Goal: Navigation & Orientation: Find specific page/section

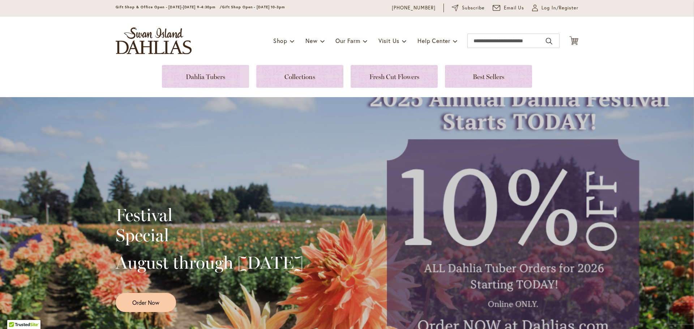
scroll to position [36, 0]
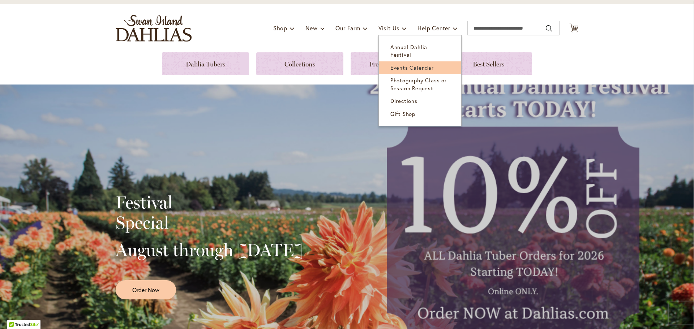
click at [411, 64] on span "Events Calendar" at bounding box center [411, 67] width 43 height 7
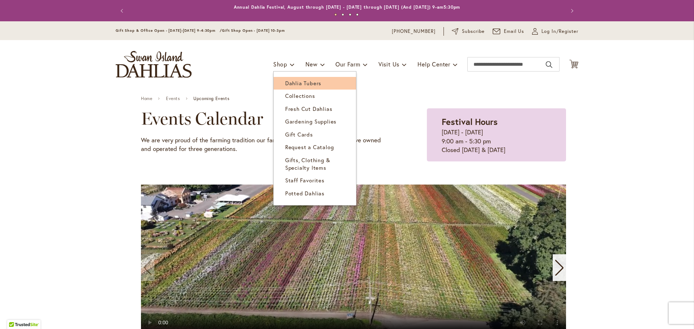
click at [306, 79] on link "Dahlia Tubers" at bounding box center [315, 83] width 82 height 13
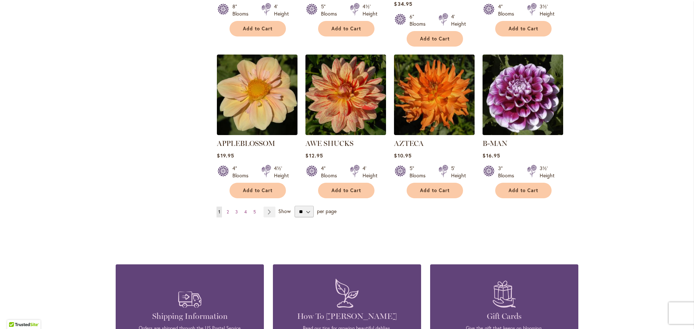
scroll to position [578, 0]
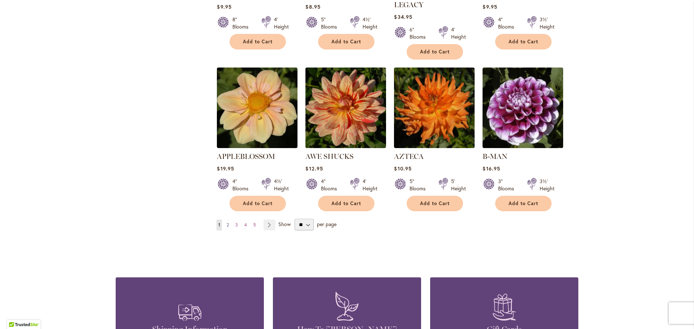
click at [227, 222] on span "2" at bounding box center [228, 224] width 2 height 5
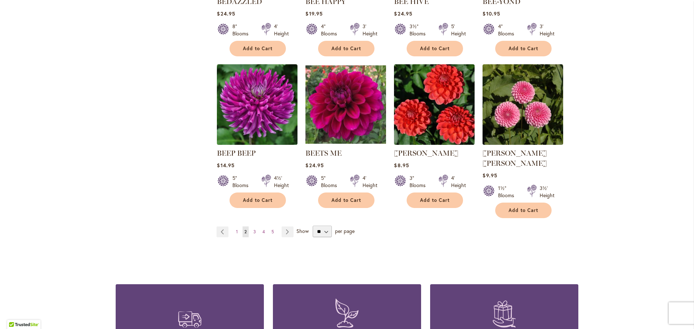
scroll to position [650, 0]
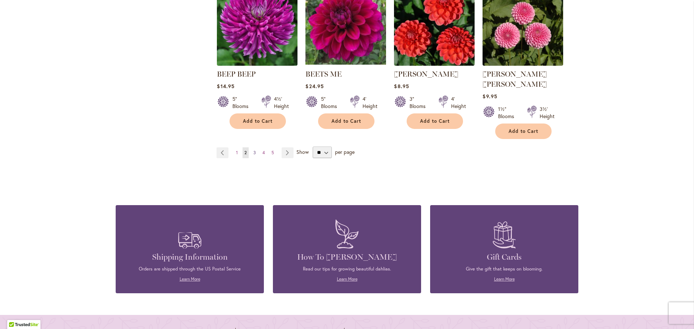
click at [253, 150] on span "3" at bounding box center [254, 152] width 3 height 5
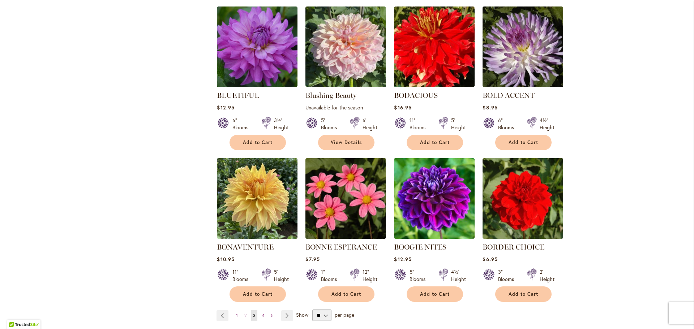
scroll to position [506, 0]
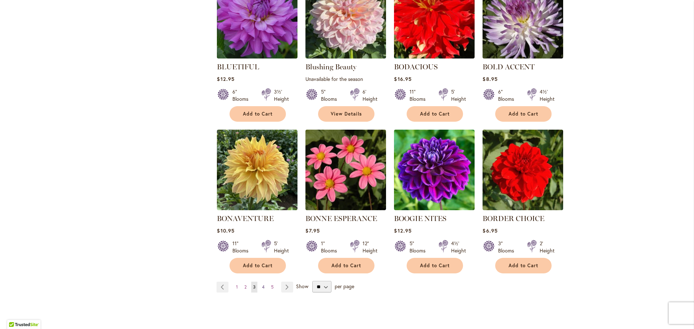
click at [262, 284] on span "4" at bounding box center [263, 286] width 3 height 5
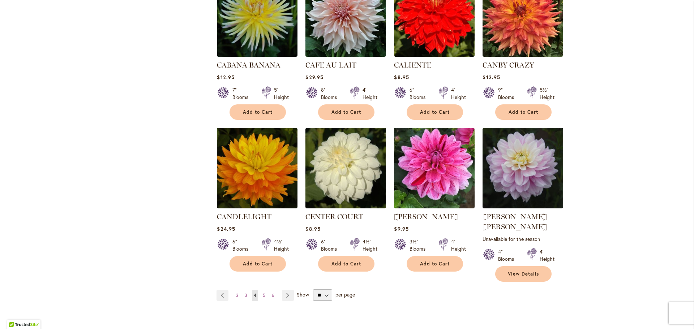
scroll to position [542, 0]
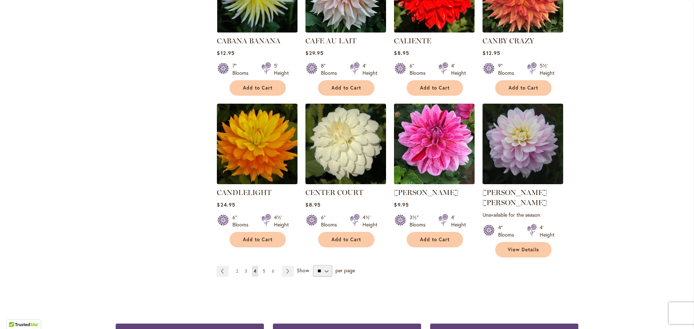
click at [263, 268] on span "5" at bounding box center [264, 270] width 3 height 5
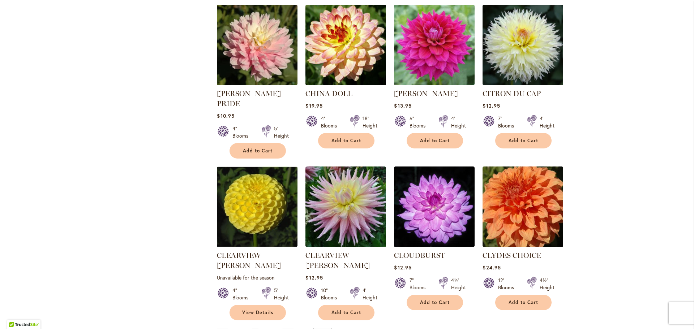
scroll to position [542, 0]
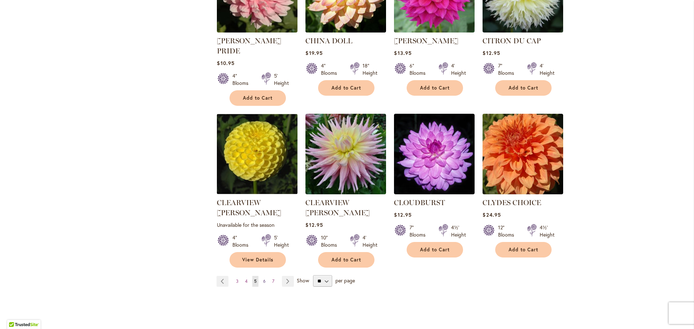
click at [263, 279] on span "6" at bounding box center [264, 281] width 3 height 5
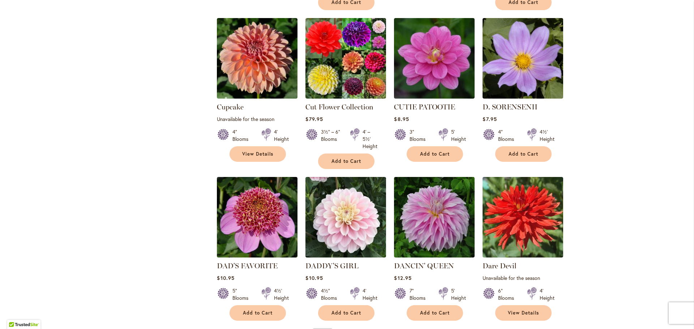
scroll to position [542, 0]
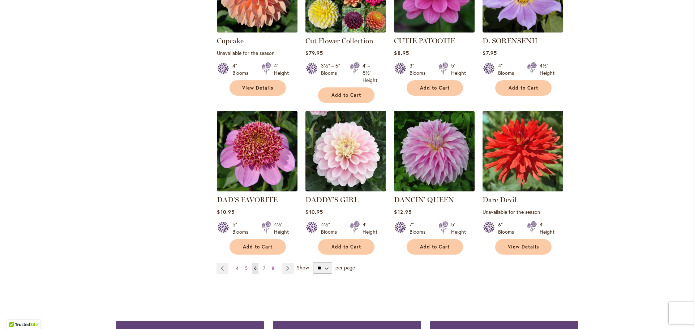
click at [263, 266] on span "7" at bounding box center [264, 268] width 2 height 5
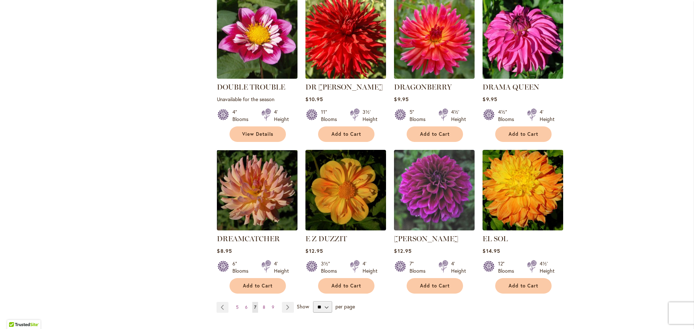
scroll to position [542, 0]
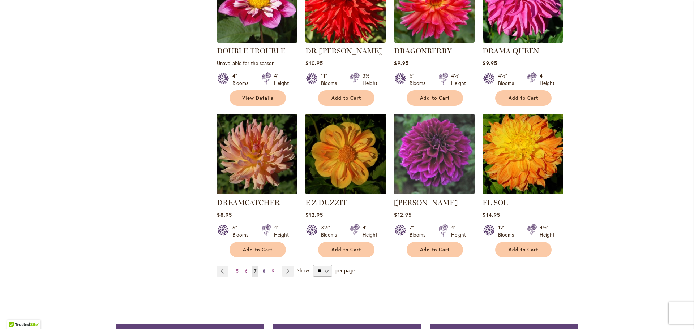
click at [263, 268] on span "8" at bounding box center [264, 270] width 3 height 5
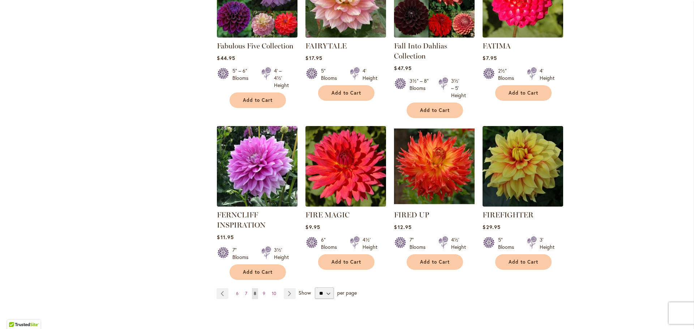
scroll to position [578, 0]
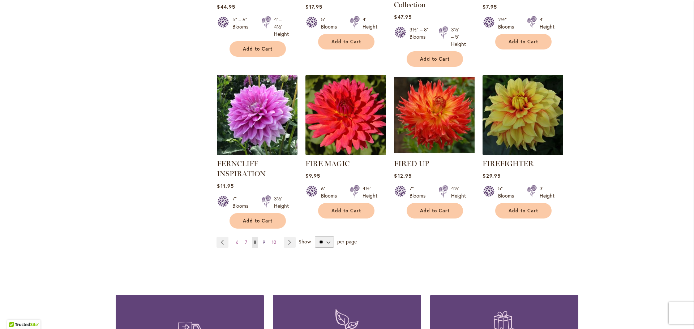
click at [263, 240] on span "9" at bounding box center [264, 242] width 3 height 5
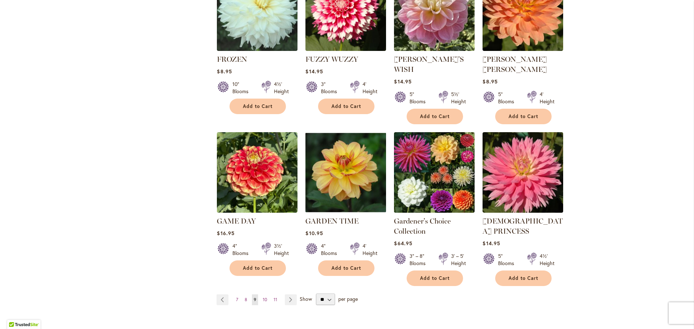
scroll to position [578, 0]
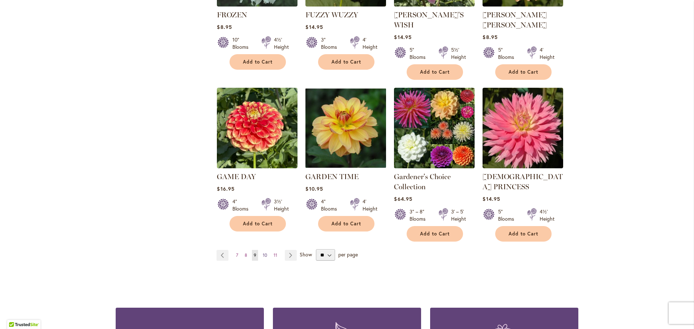
click at [263, 253] on span "10" at bounding box center [265, 255] width 4 height 5
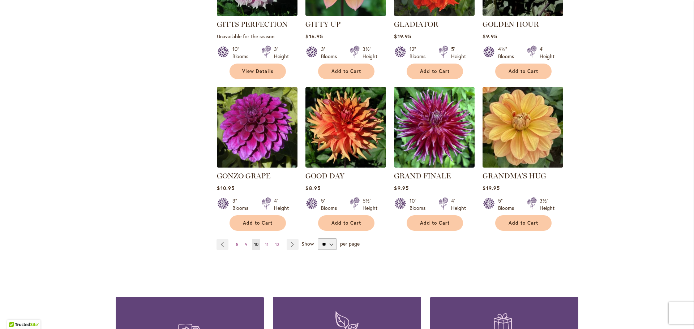
scroll to position [614, 0]
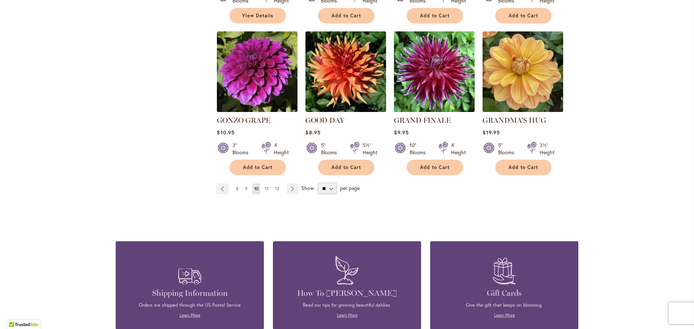
click at [266, 186] on span "11" at bounding box center [267, 188] width 4 height 5
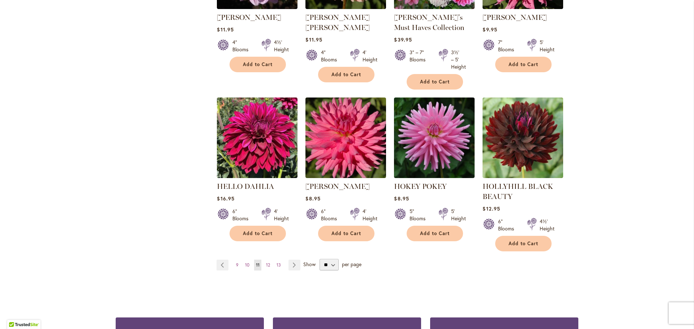
scroll to position [578, 0]
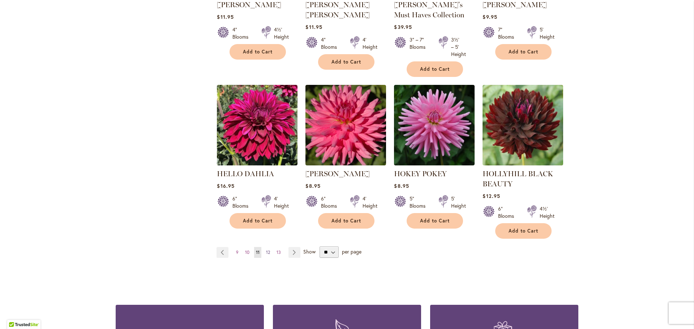
click at [266, 250] on span "12" at bounding box center [268, 252] width 4 height 5
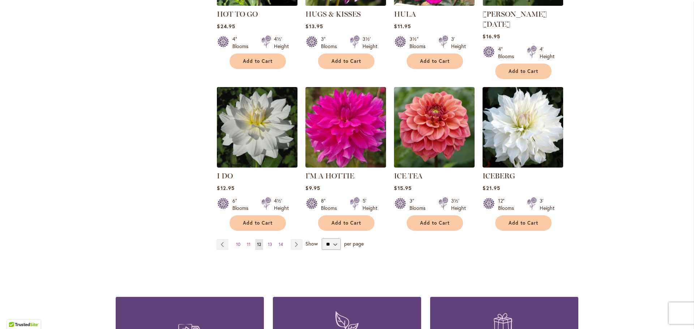
scroll to position [578, 0]
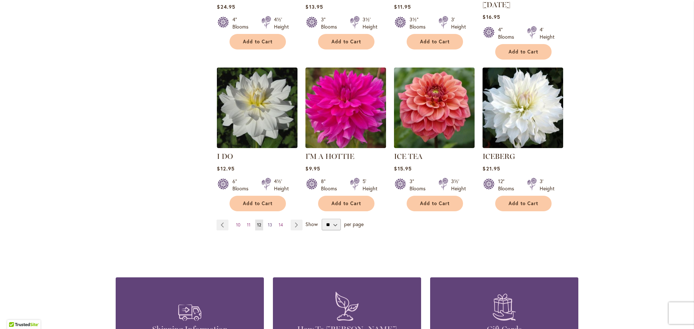
click at [268, 222] on span "13" at bounding box center [270, 224] width 4 height 5
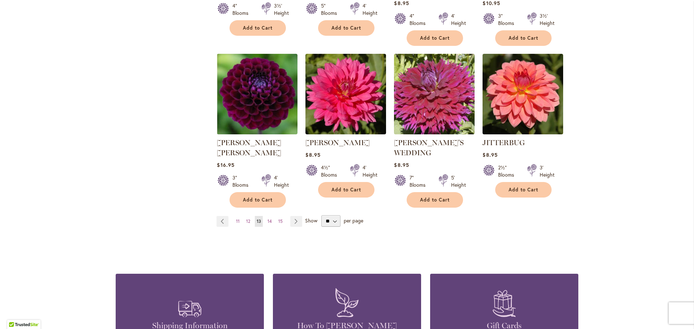
scroll to position [650, 0]
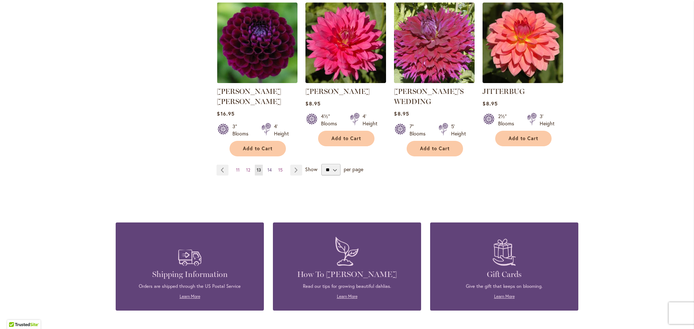
click at [267, 167] on span "14" at bounding box center [269, 169] width 4 height 5
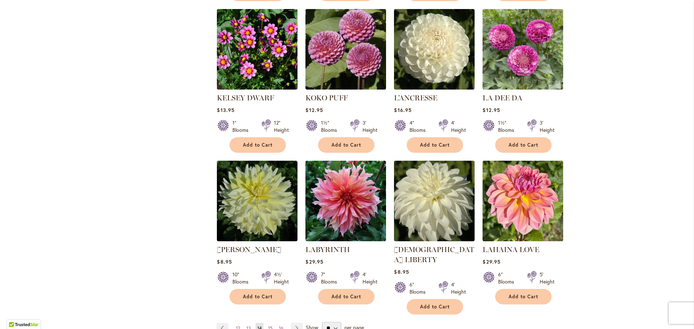
scroll to position [506, 0]
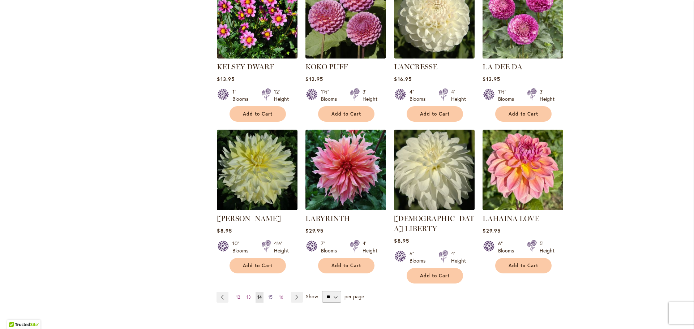
click at [269, 295] on span "15" at bounding box center [270, 297] width 4 height 5
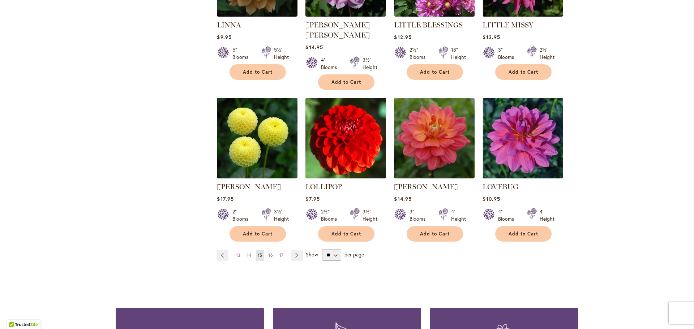
scroll to position [578, 0]
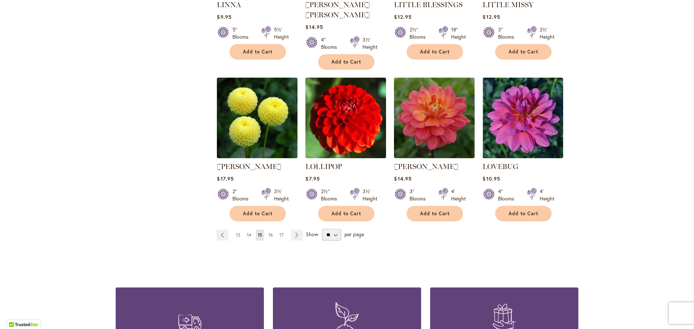
click at [268, 232] on span "16" at bounding box center [270, 234] width 4 height 5
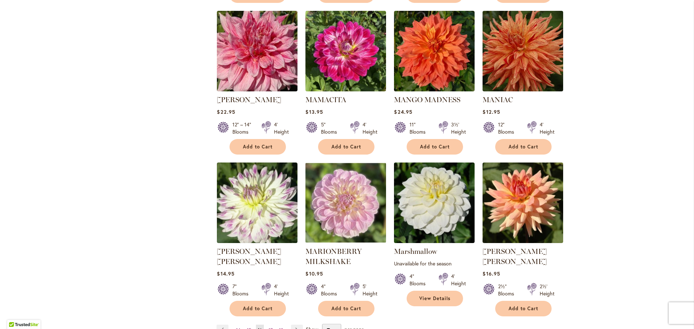
scroll to position [506, 0]
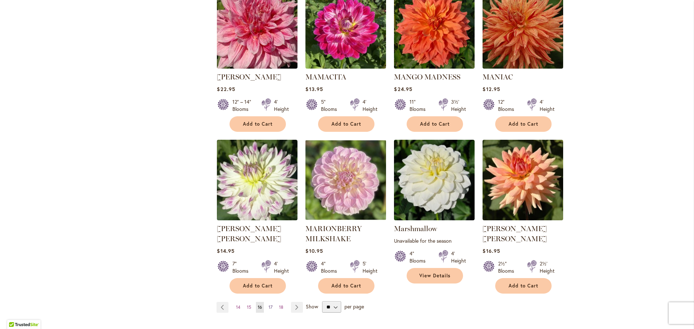
click at [268, 305] on span "17" at bounding box center [270, 307] width 4 height 5
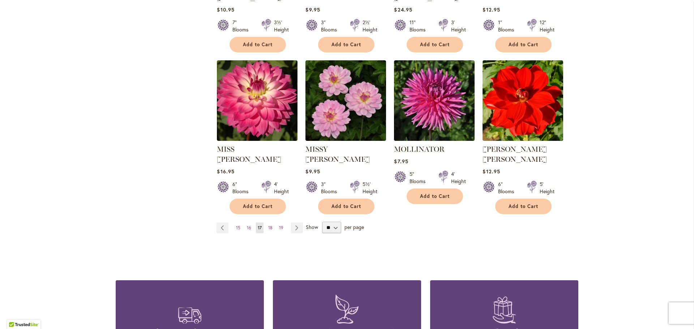
scroll to position [578, 0]
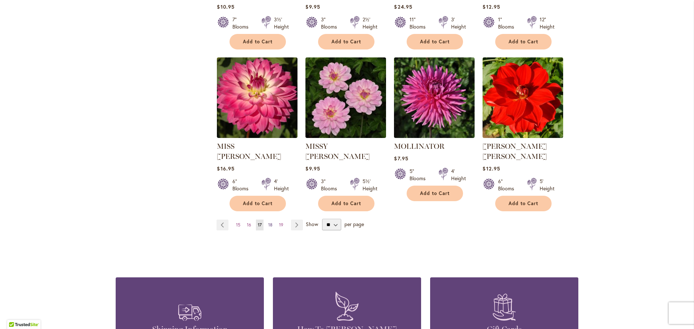
click at [268, 222] on span "18" at bounding box center [270, 224] width 4 height 5
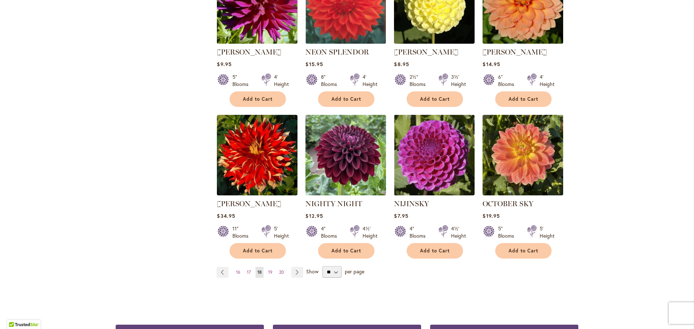
scroll to position [542, 0]
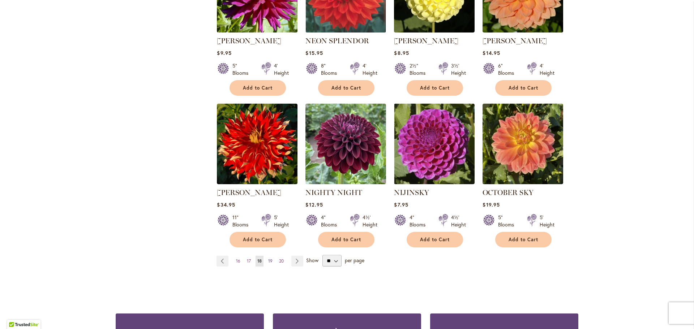
click at [268, 258] on span "19" at bounding box center [270, 260] width 4 height 5
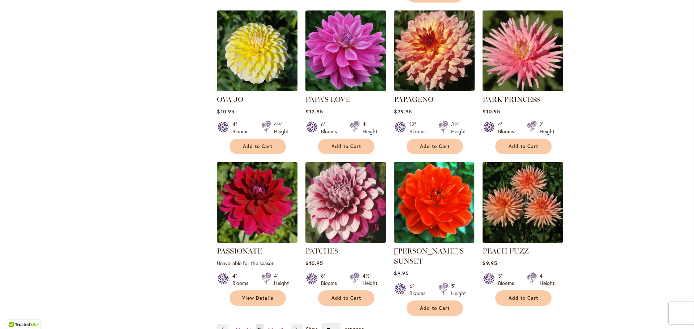
scroll to position [506, 0]
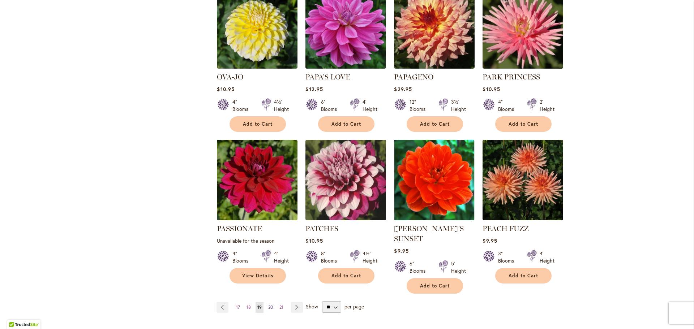
click at [268, 305] on span "20" at bounding box center [270, 307] width 5 height 5
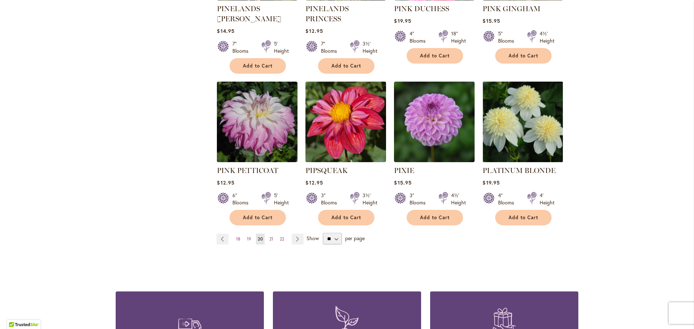
scroll to position [614, 0]
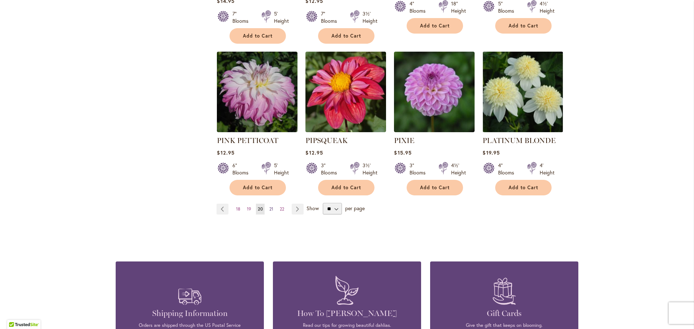
click at [270, 204] on link "Page 21" at bounding box center [271, 209] width 8 height 11
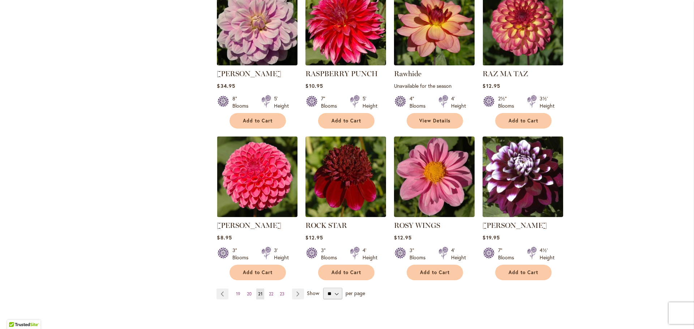
scroll to position [542, 0]
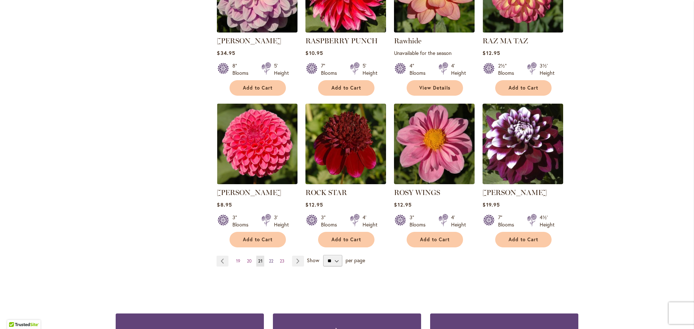
click at [269, 260] on span "22" at bounding box center [271, 260] width 4 height 5
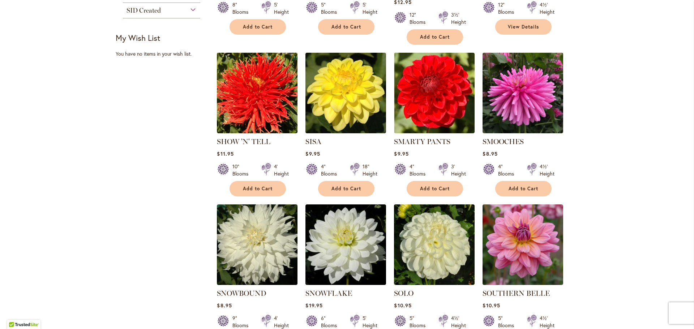
scroll to position [506, 0]
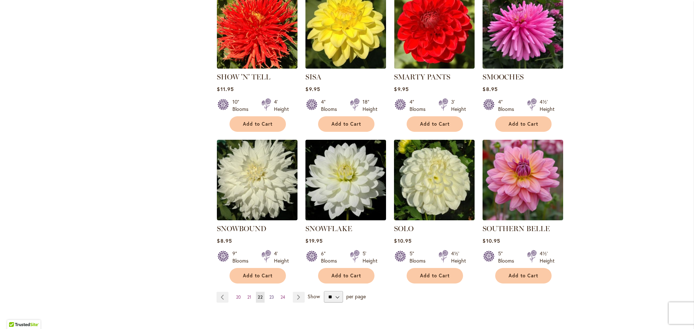
click at [269, 295] on span "23" at bounding box center [271, 297] width 5 height 5
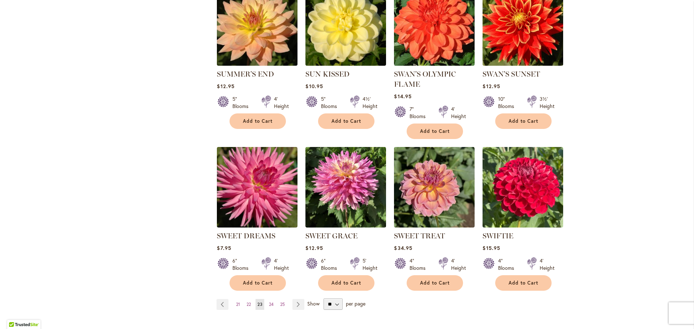
scroll to position [542, 0]
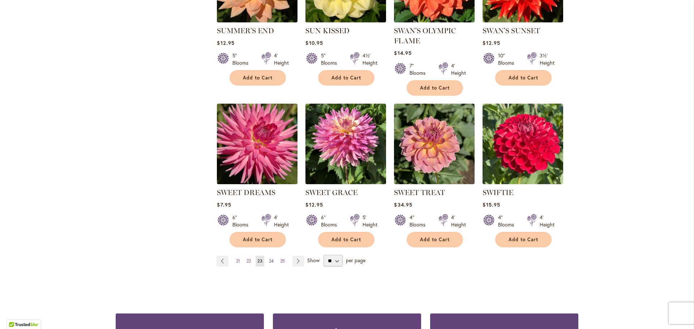
click at [270, 258] on span "24" at bounding box center [271, 260] width 5 height 5
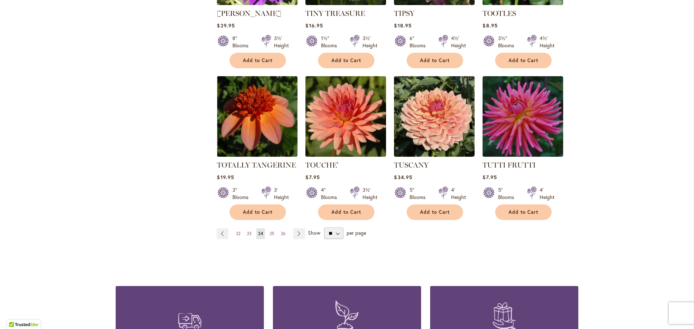
scroll to position [578, 0]
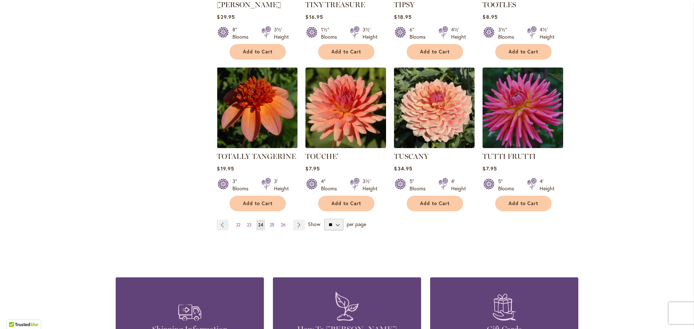
click at [270, 222] on span "25" at bounding box center [272, 224] width 5 height 5
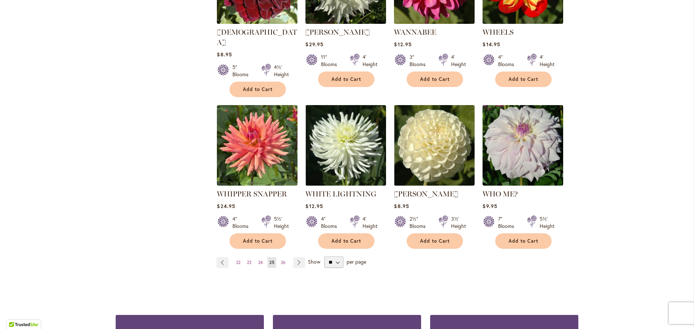
scroll to position [578, 0]
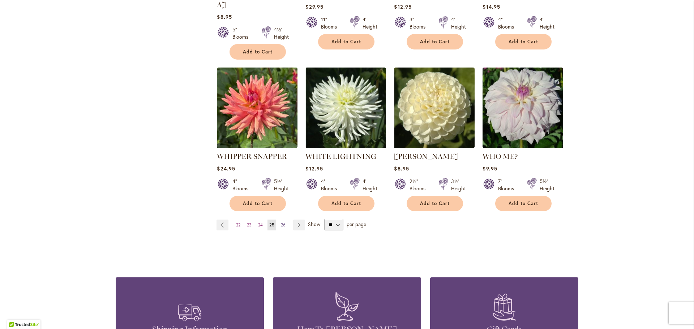
click at [281, 222] on span "26" at bounding box center [283, 224] width 5 height 5
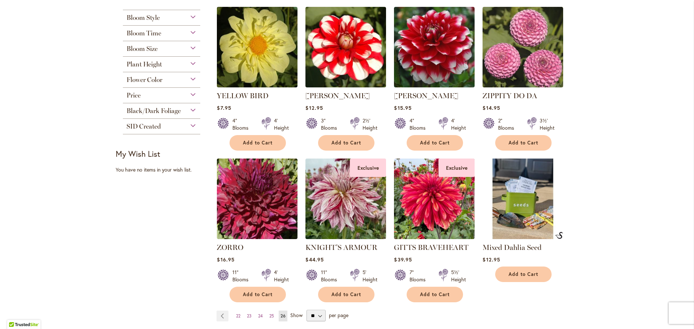
scroll to position [434, 0]
